Goal: Find specific page/section

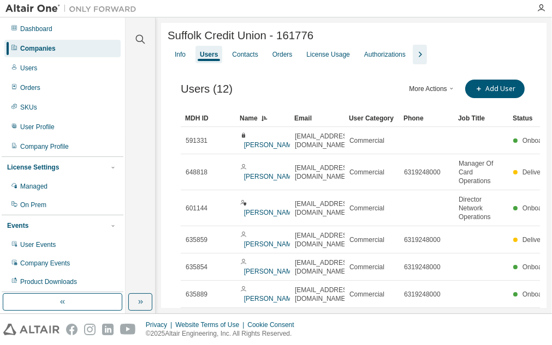
scroll to position [83, 0]
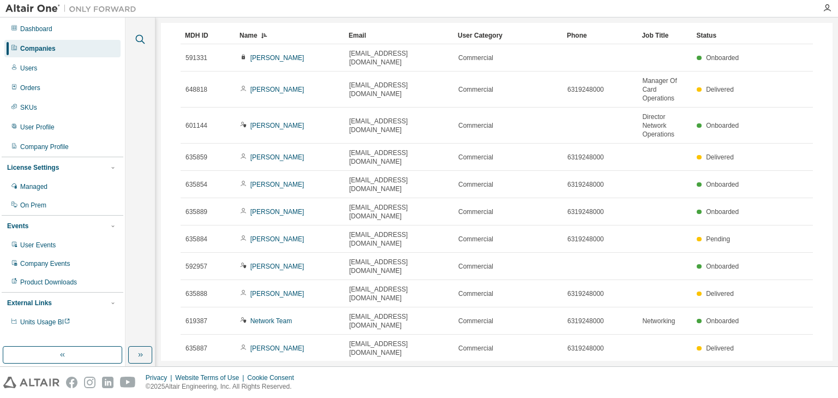
click at [139, 37] on icon "button" at bounding box center [140, 39] width 13 height 13
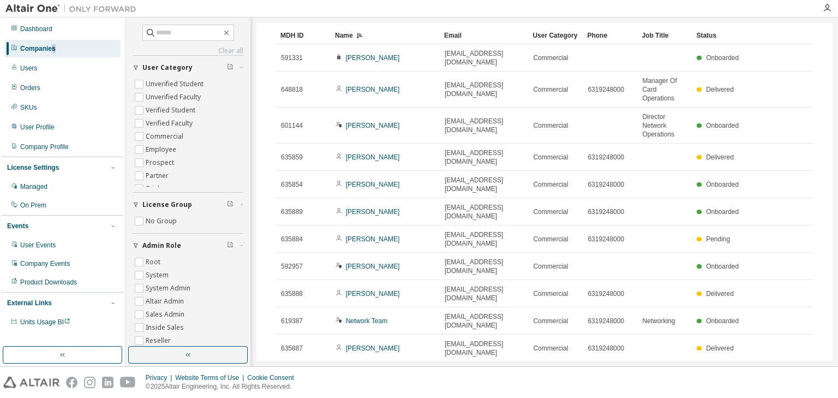
click at [55, 53] on div "Companies" at bounding box center [62, 48] width 116 height 17
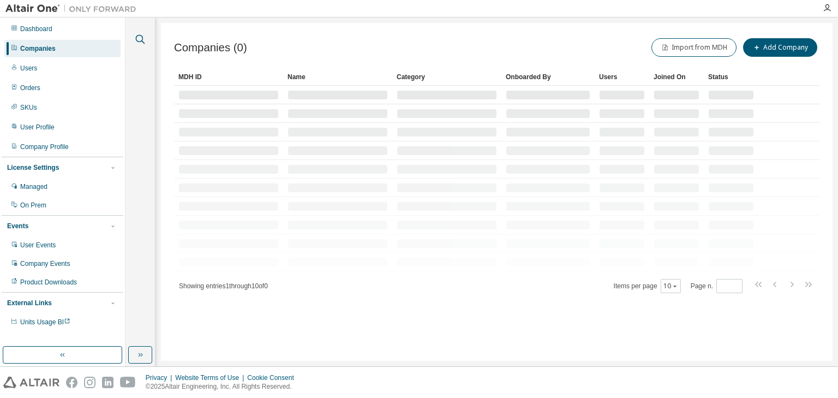
click at [138, 39] on icon "button" at bounding box center [140, 39] width 13 height 13
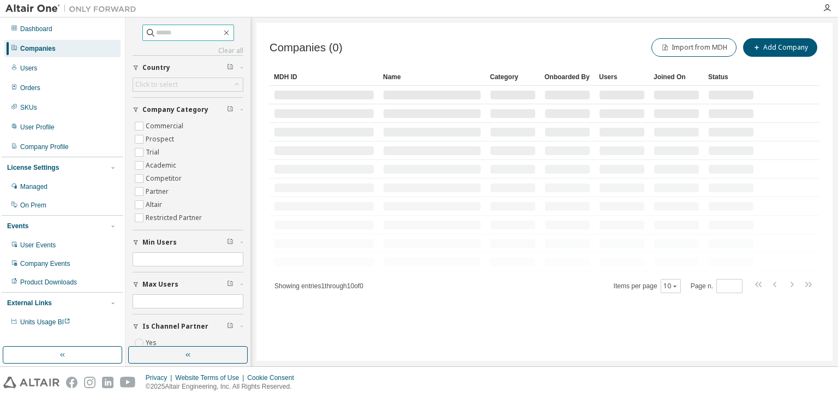
click at [185, 27] on input "text" at bounding box center [188, 32] width 65 height 11
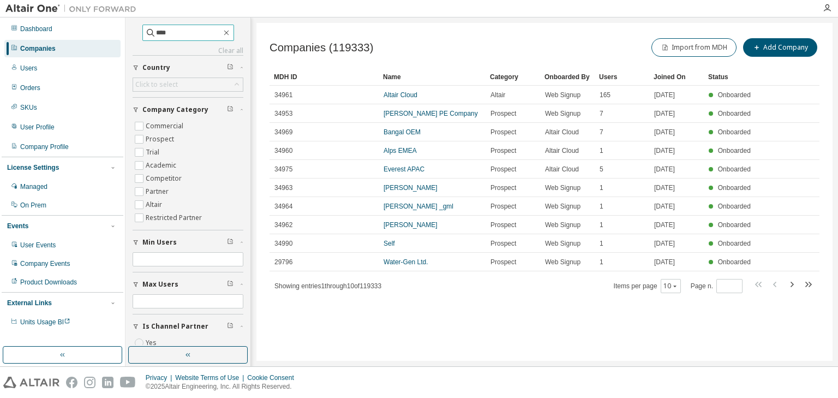
type input "****"
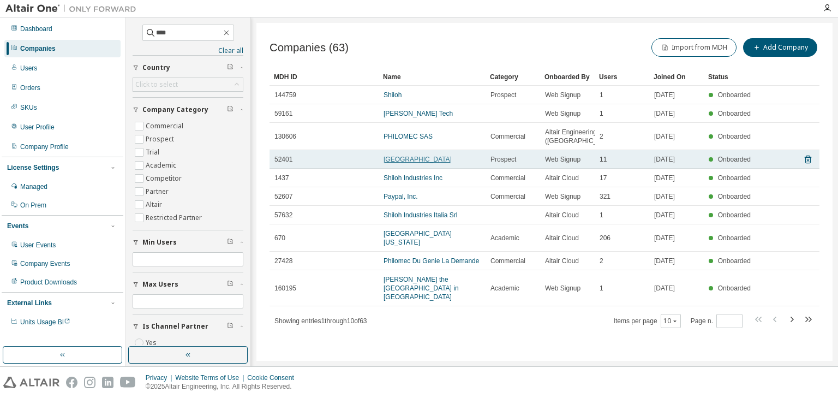
click at [419, 163] on link "Hilo Medical Center" at bounding box center [418, 160] width 68 height 8
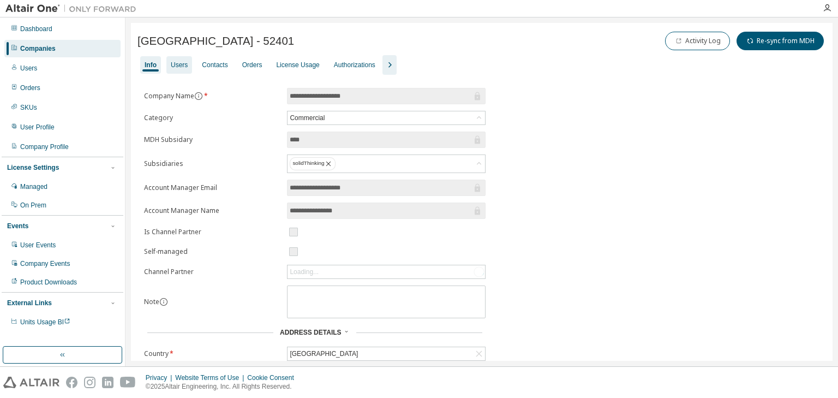
click at [183, 63] on div "Users" at bounding box center [179, 65] width 17 height 9
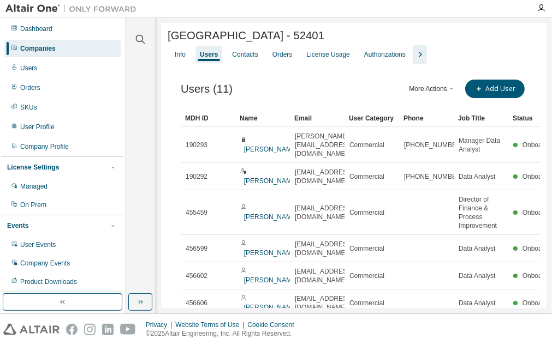
click at [268, 121] on div "Name" at bounding box center [263, 118] width 46 height 17
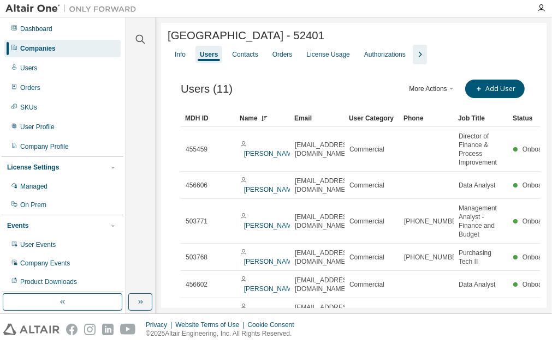
click at [278, 122] on div "Name" at bounding box center [263, 118] width 46 height 17
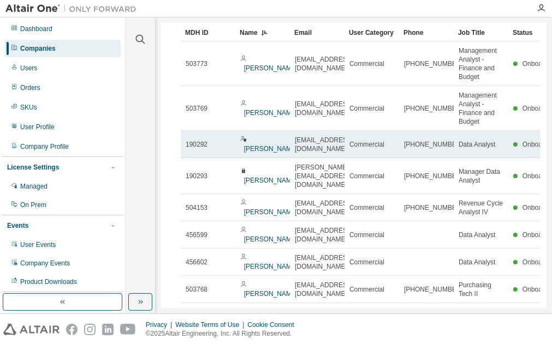
scroll to position [87, 0]
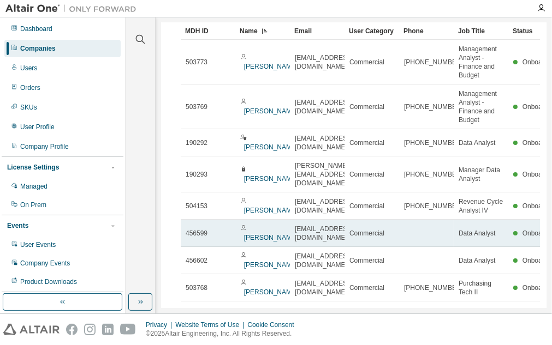
click at [309, 225] on span "mbyers@hhsc.org" at bounding box center [324, 233] width 58 height 17
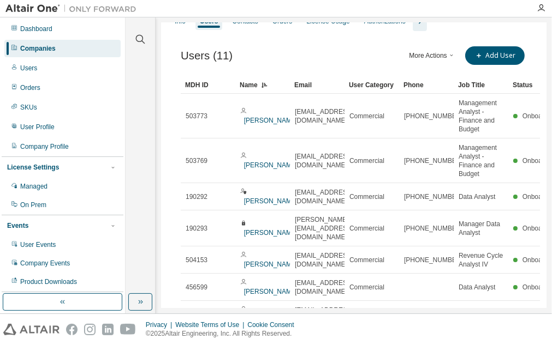
scroll to position [0, 0]
